Goal: Find specific page/section: Find specific page/section

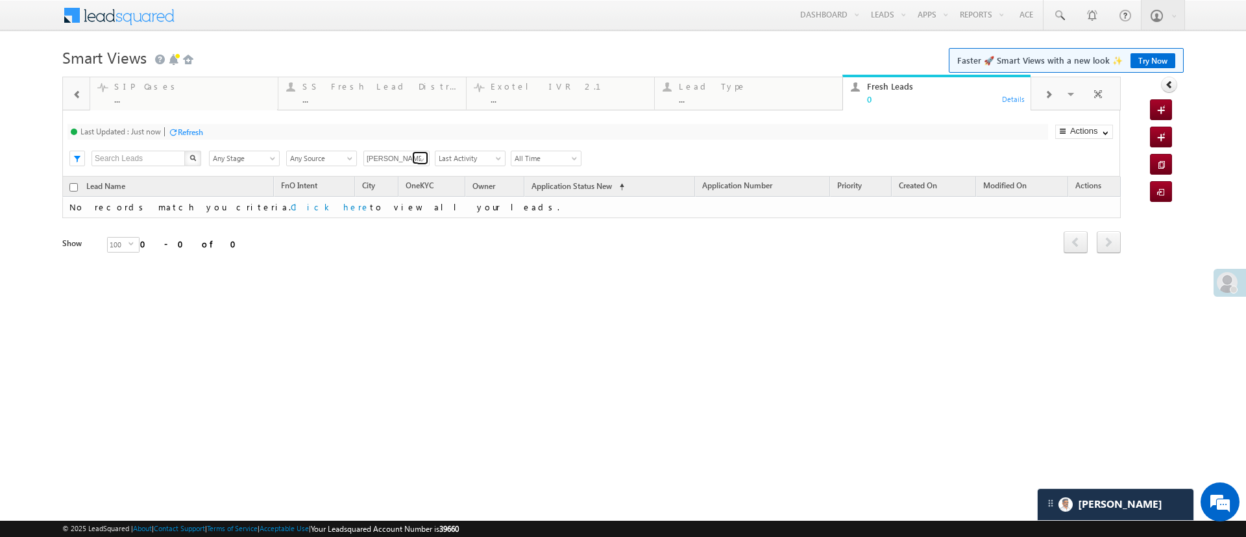
click at [416, 157] on link at bounding box center [420, 157] width 16 height 13
click at [400, 175] on link "Any Owner" at bounding box center [397, 173] width 67 height 15
type input "Any Owner"
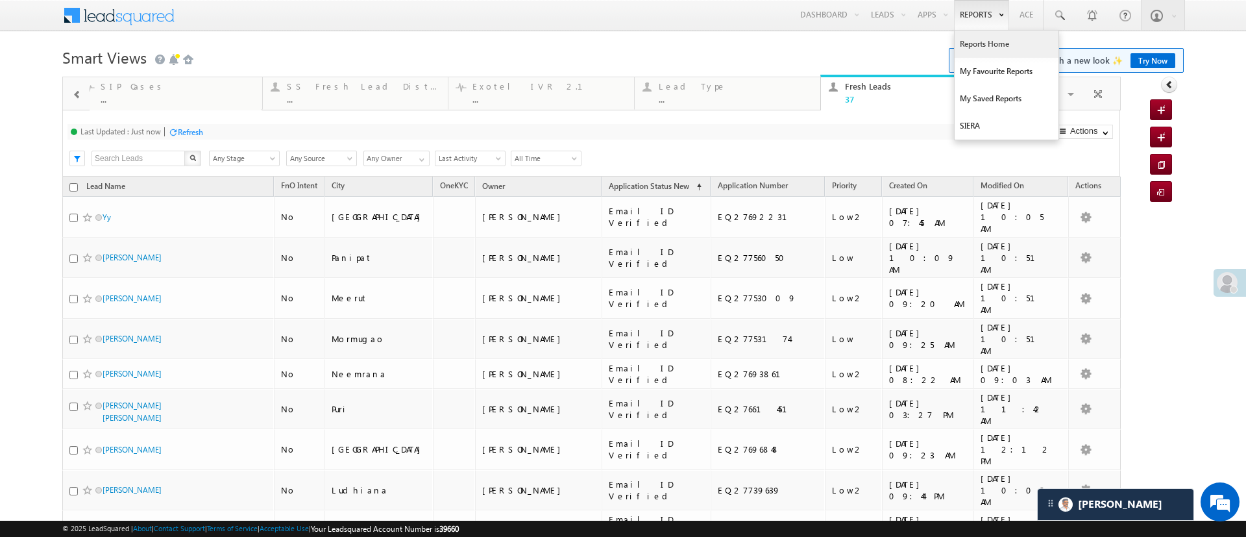
click at [961, 35] on link "Reports Home" at bounding box center [1007, 44] width 104 height 27
